Goal: Check status: Check status

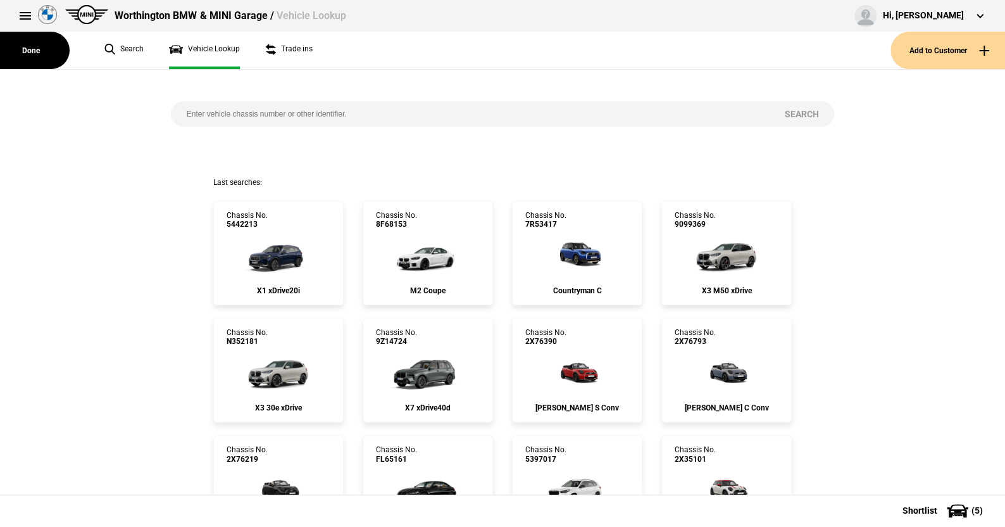
click at [177, 113] on input "search" at bounding box center [470, 113] width 598 height 25
paste input "1525547"
type input "1525547"
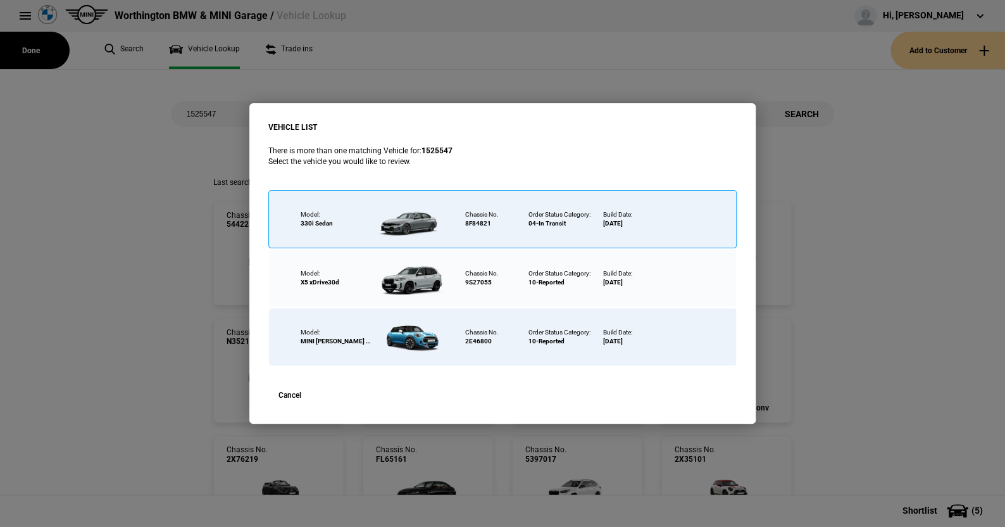
click at [412, 219] on div at bounding box center [411, 219] width 82 height 44
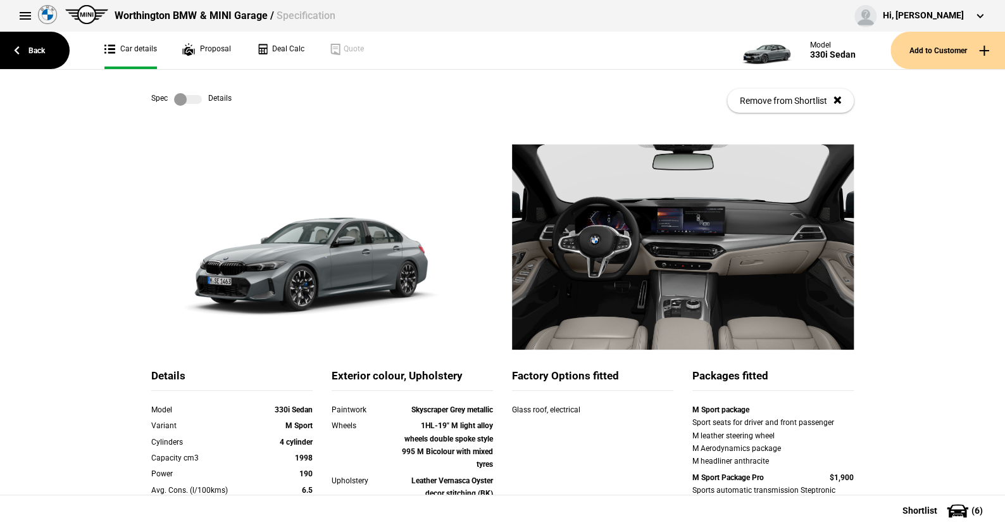
click at [194, 101] on label at bounding box center [188, 99] width 28 height 13
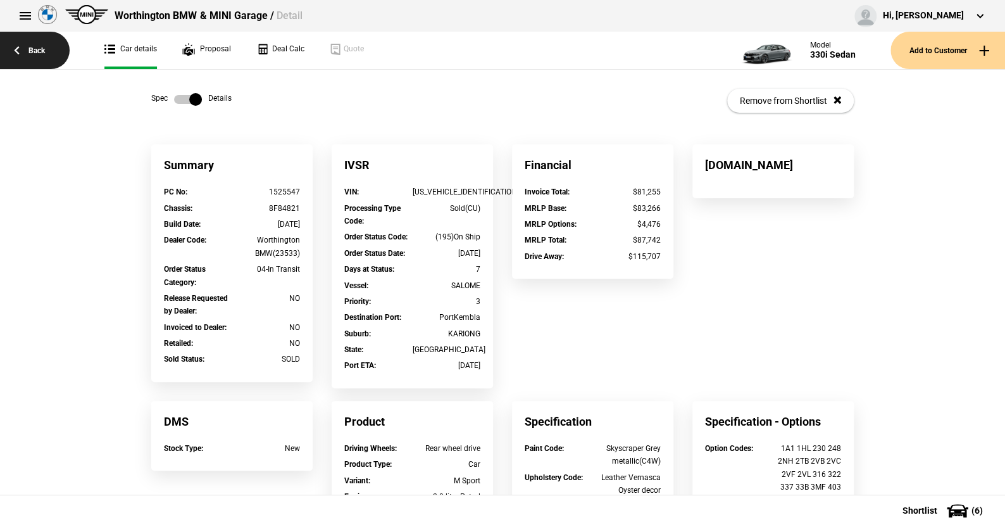
click at [41, 49] on link "Back" at bounding box center [35, 50] width 70 height 37
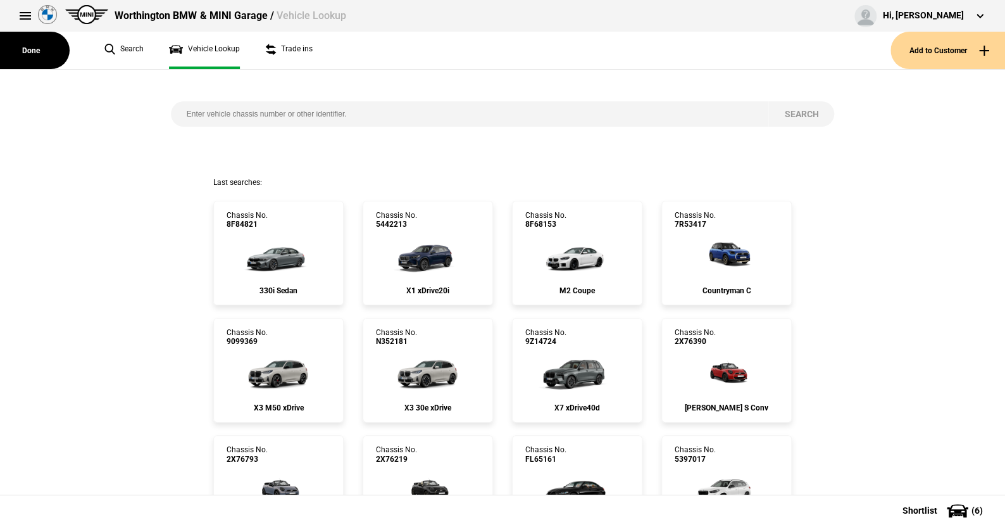
click at [238, 113] on input "search" at bounding box center [470, 113] width 598 height 25
click at [348, 115] on input "search" at bounding box center [470, 113] width 598 height 25
click at [211, 113] on input "search" at bounding box center [470, 113] width 598 height 25
